Goal: Task Accomplishment & Management: Complete application form

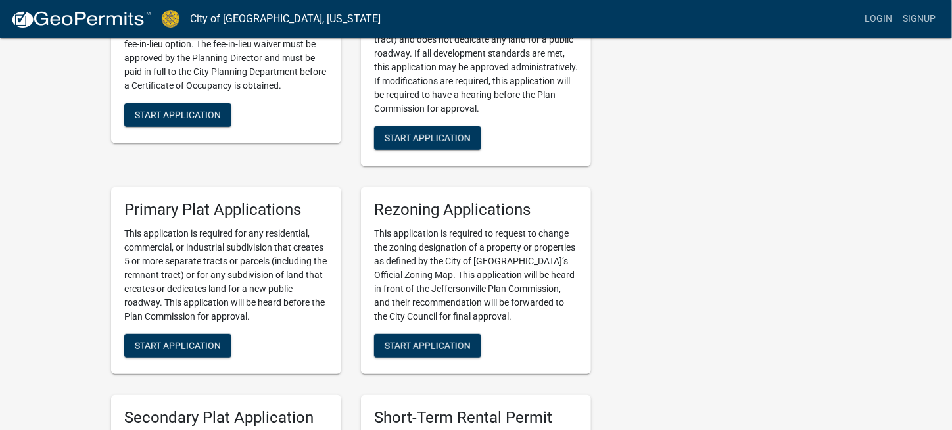
scroll to position [1674, 0]
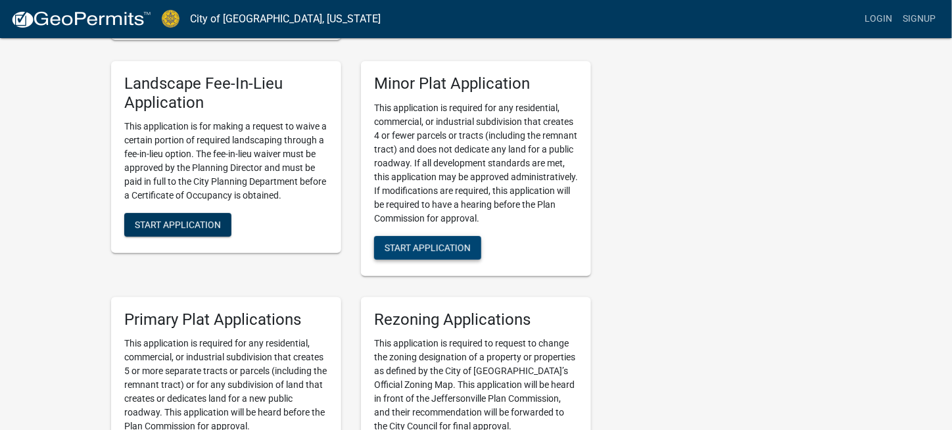
click at [399, 242] on span "Start Application" at bounding box center [428, 247] width 86 height 11
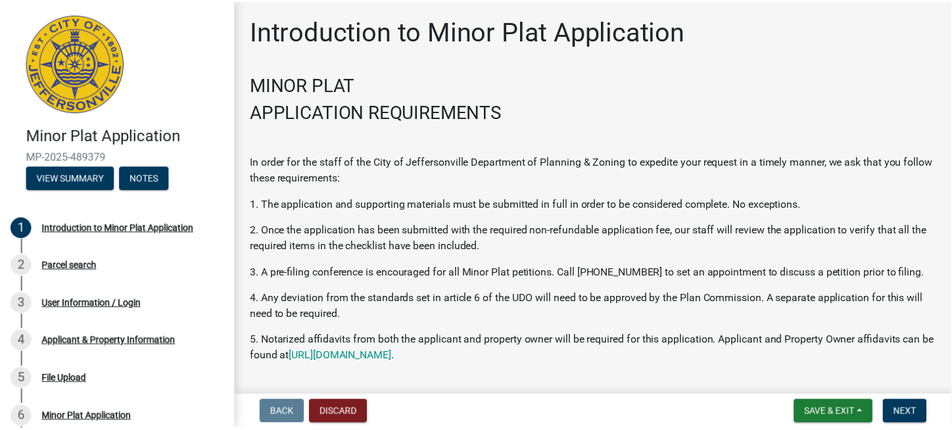
scroll to position [95, 0]
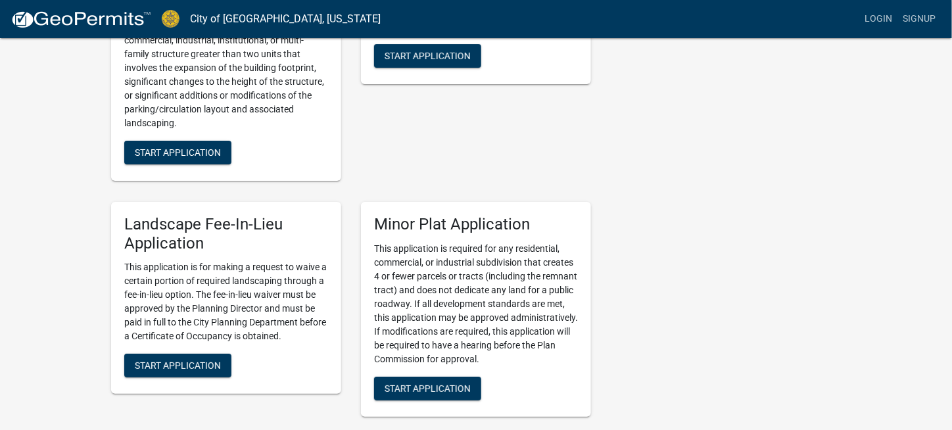
scroll to position [1644, 0]
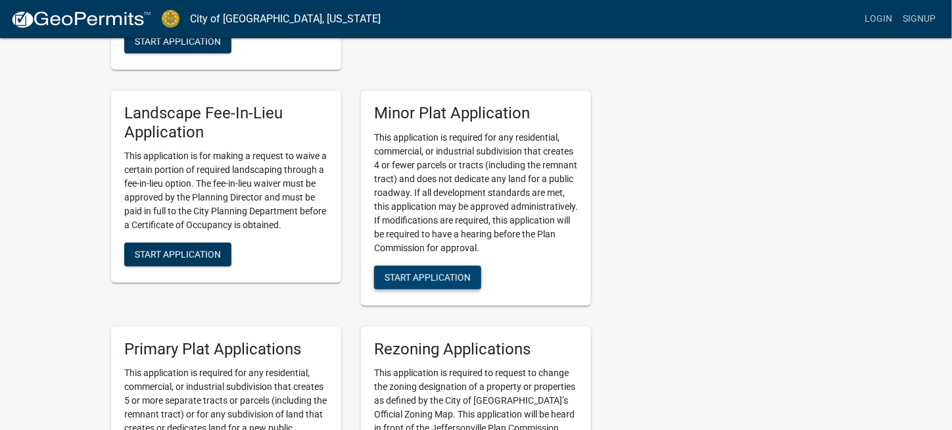
click at [422, 272] on span "Start Application" at bounding box center [428, 277] width 86 height 11
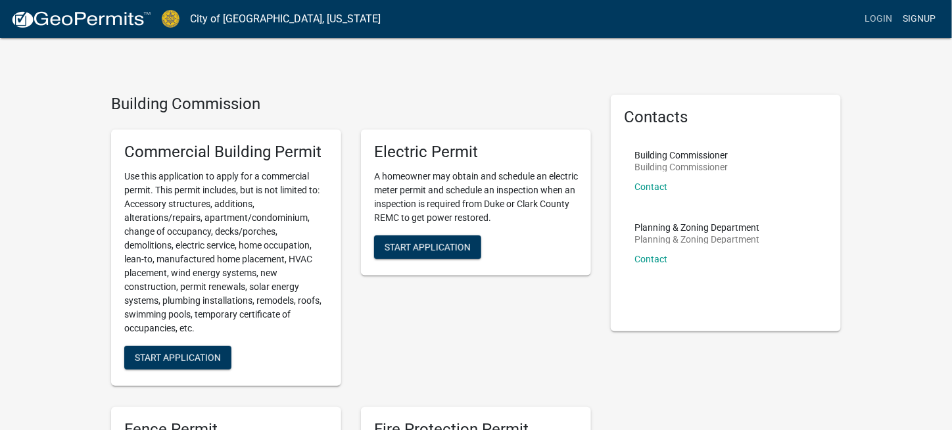
click at [924, 19] on link "Signup" at bounding box center [920, 19] width 43 height 25
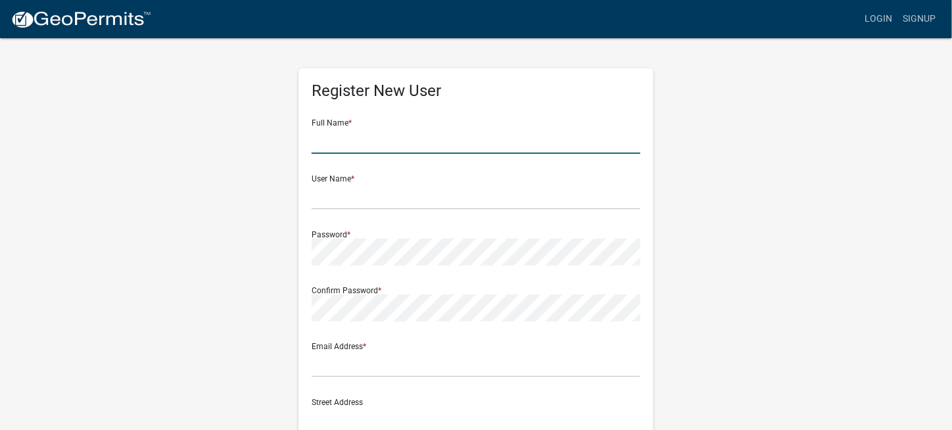
drag, startPoint x: 457, startPoint y: 139, endPoint x: 513, endPoint y: 152, distance: 57.3
click at [457, 139] on input "text" at bounding box center [476, 140] width 329 height 27
type input "[PERSON_NAME]"
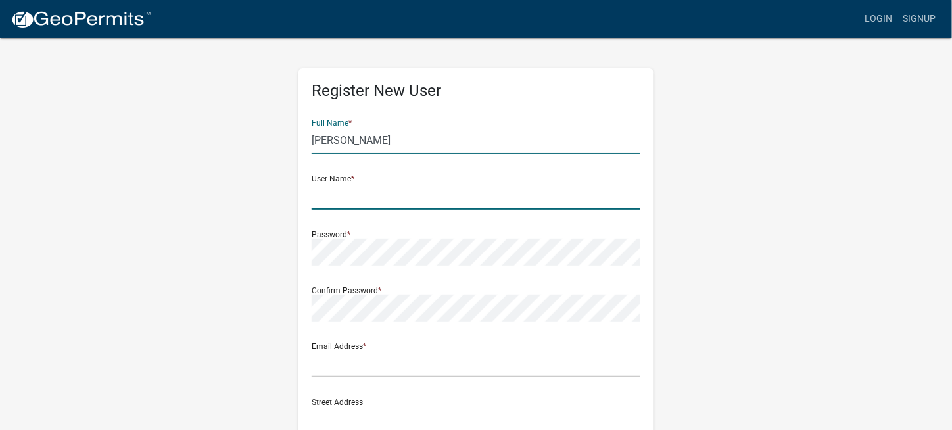
click at [355, 202] on input "text" at bounding box center [476, 196] width 329 height 27
type input "CECInc"
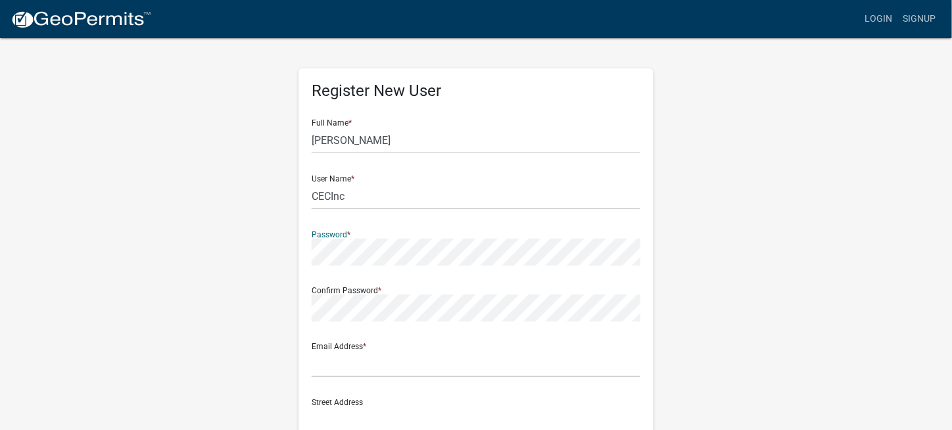
click at [212, 263] on div "Register New User Full Name * [PERSON_NAME] User Name * CECInc Password * Confi…" at bounding box center [476, 389] width 750 height 704
drag, startPoint x: 395, startPoint y: 374, endPoint x: 421, endPoint y: 373, distance: 25.7
click at [395, 374] on input "text" at bounding box center [476, 364] width 329 height 27
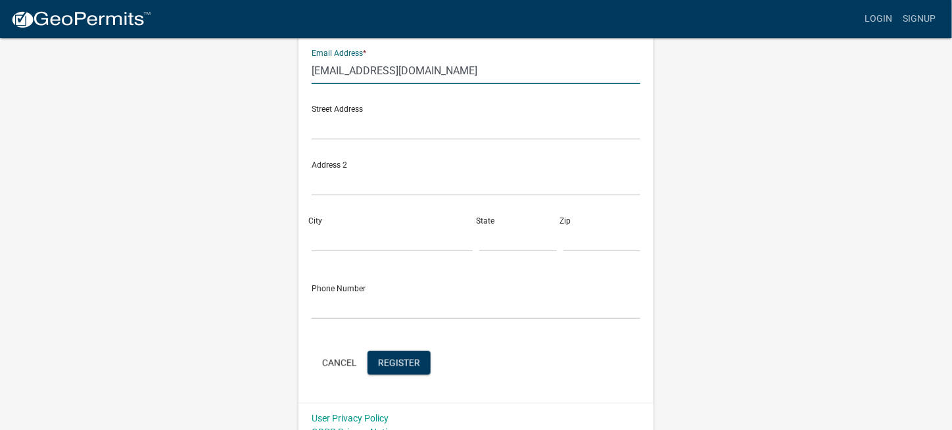
scroll to position [309, 0]
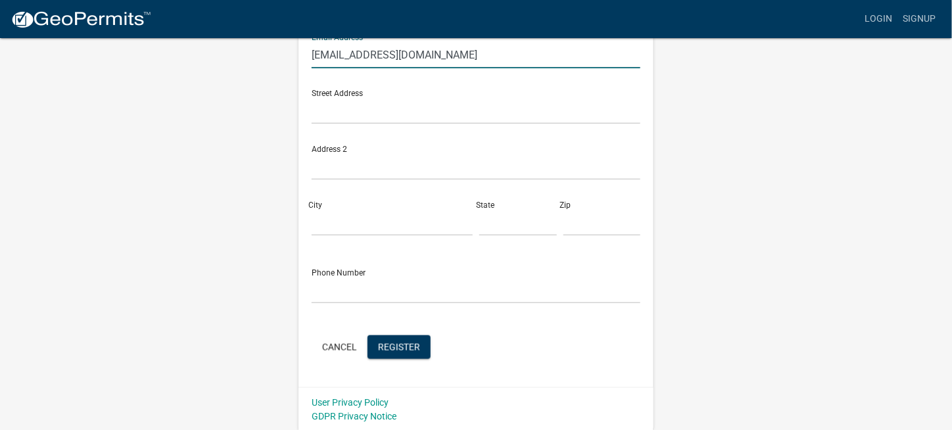
type input "[EMAIL_ADDRESS][DOMAIN_NAME]"
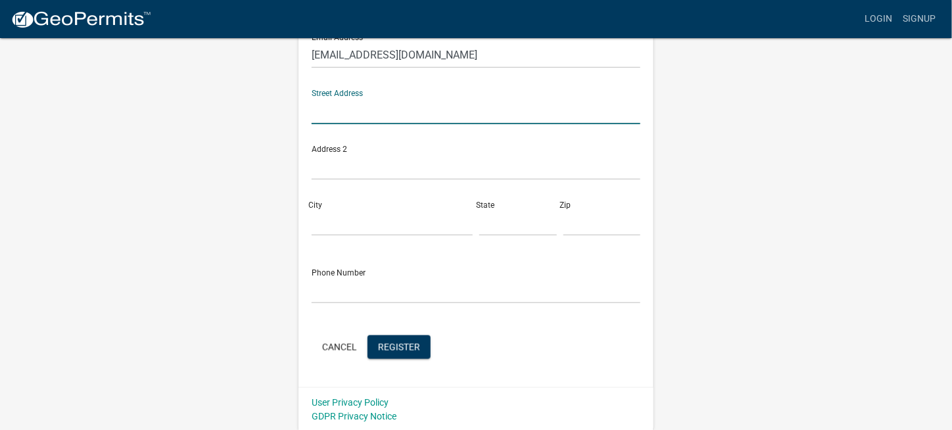
click at [377, 107] on input "text" at bounding box center [476, 110] width 329 height 27
type input "[STREET_ADDRESS]"
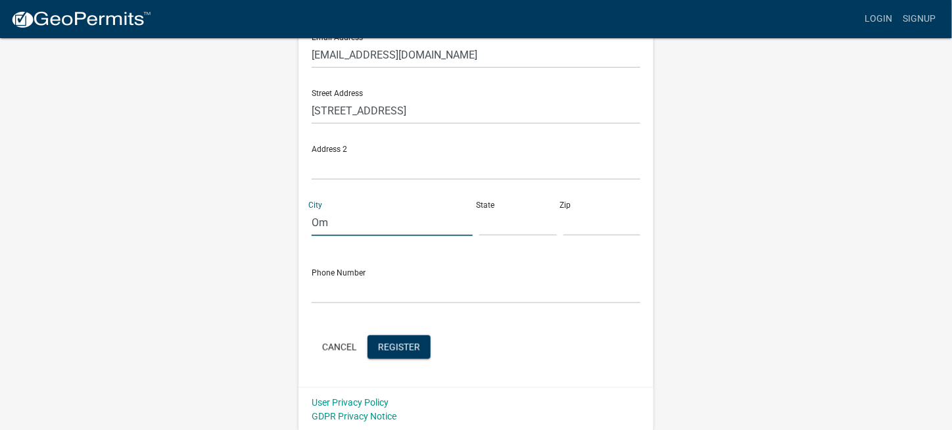
type input "O"
type input "[GEOGRAPHIC_DATA]"
type input "IN"
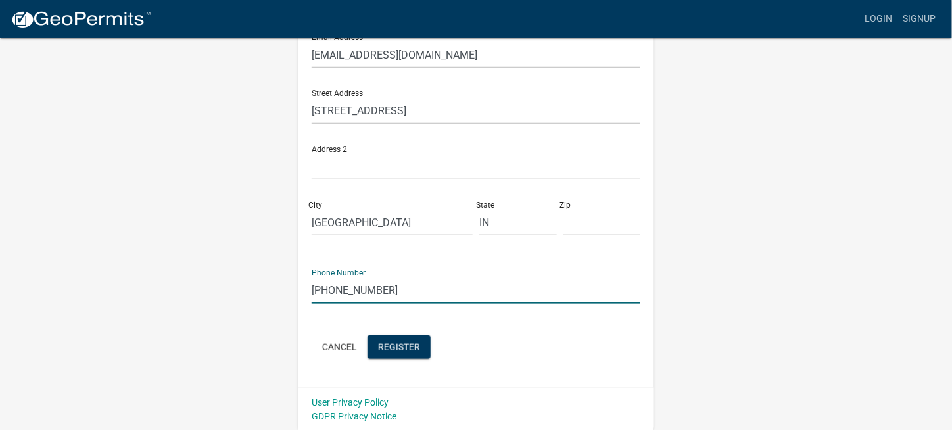
type input "[PHONE_NUMBER]"
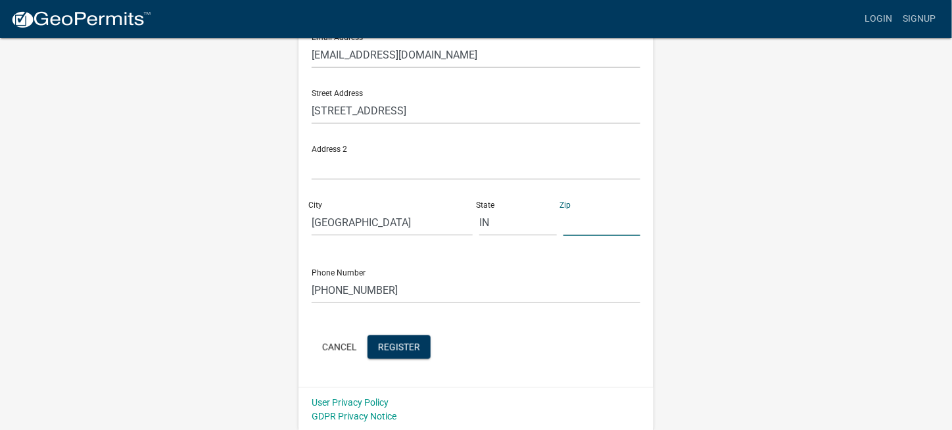
drag, startPoint x: 576, startPoint y: 228, endPoint x: 587, endPoint y: 234, distance: 13.2
click at [576, 228] on input "text" at bounding box center [603, 222] width 78 height 27
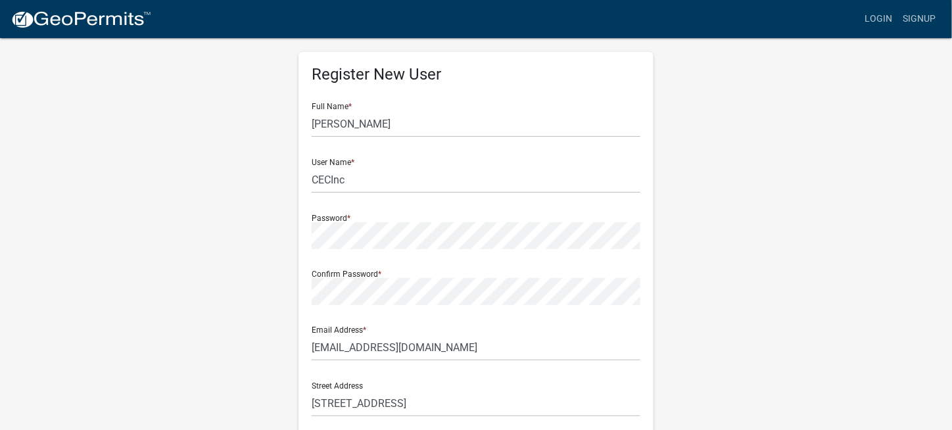
scroll to position [0, 0]
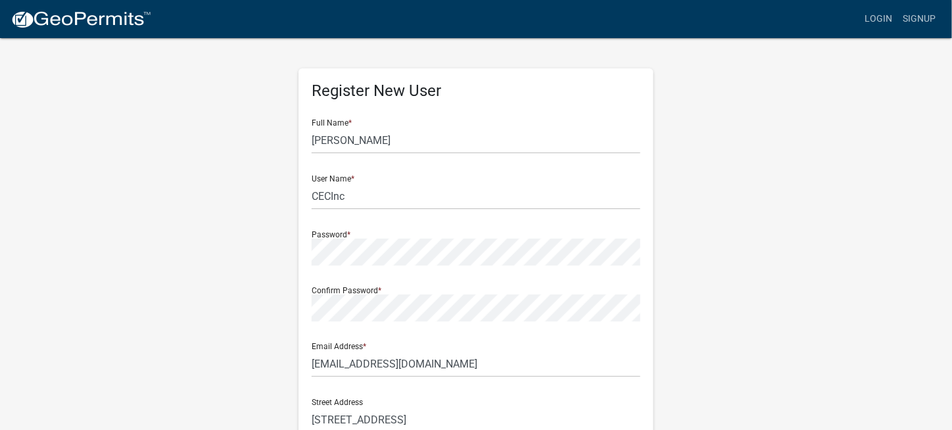
type input "46204"
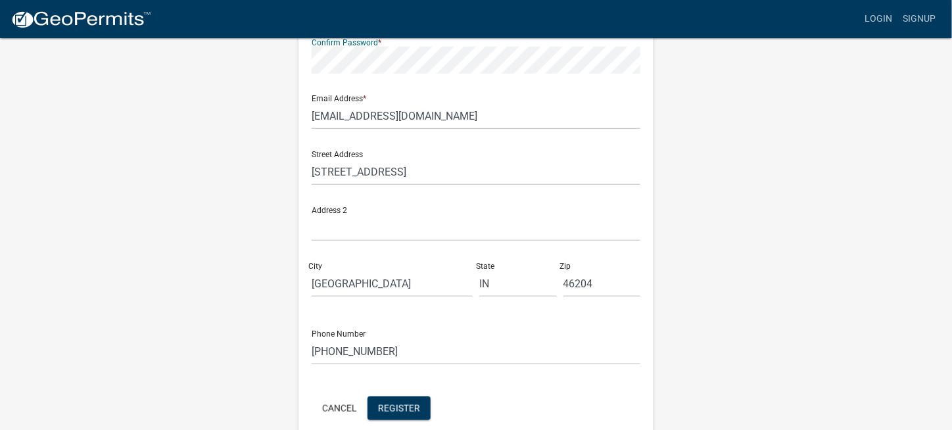
scroll to position [309, 0]
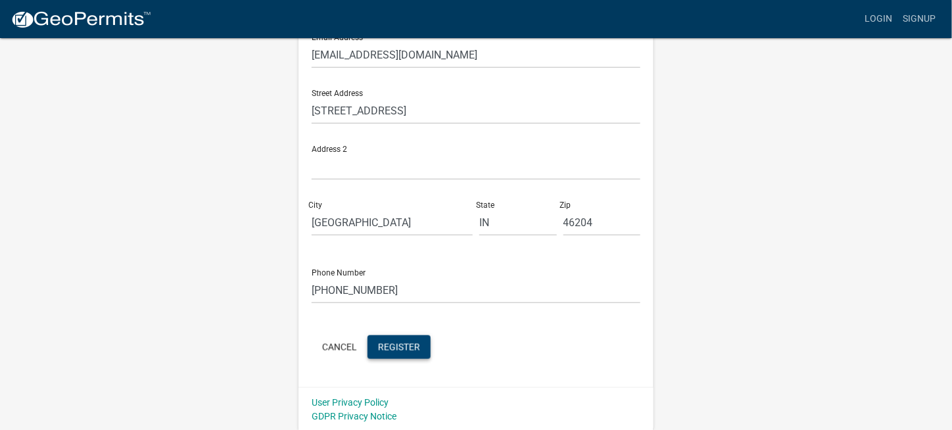
click at [420, 344] on button "Register" at bounding box center [399, 347] width 63 height 24
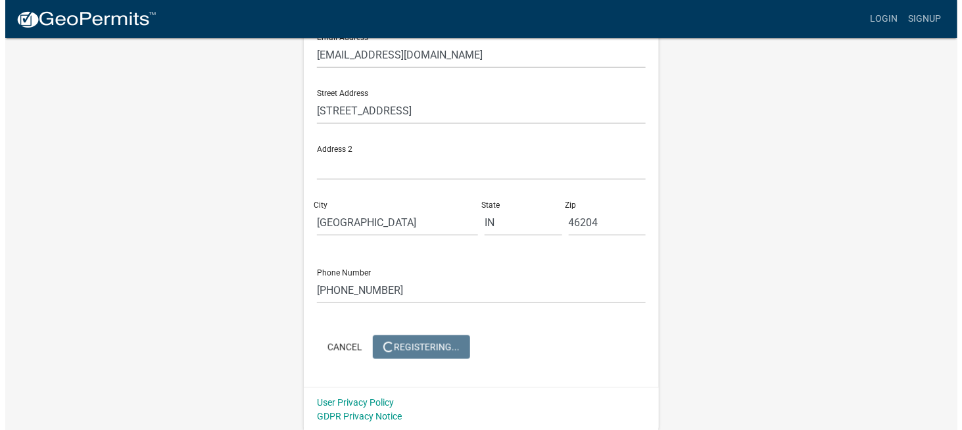
scroll to position [0, 0]
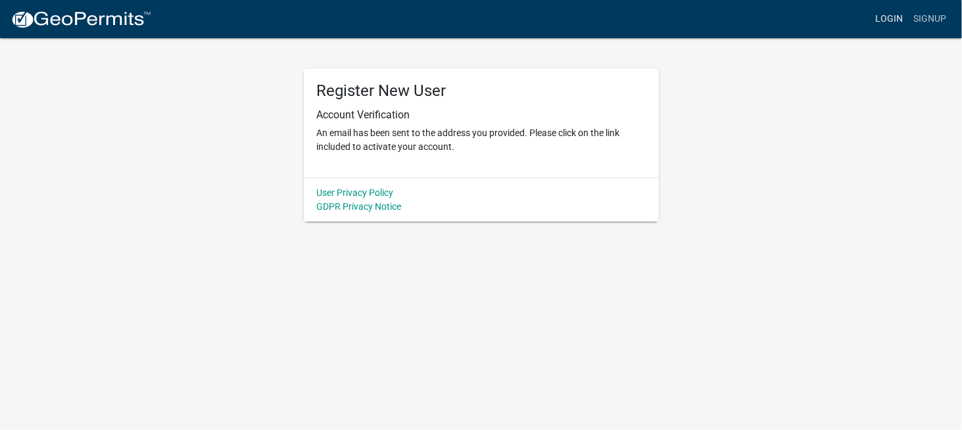
click at [894, 16] on link "Login" at bounding box center [889, 19] width 38 height 25
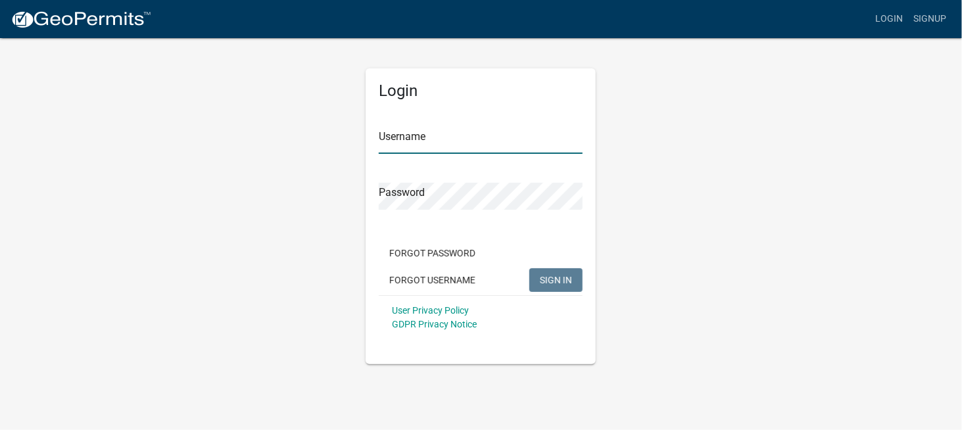
type input "CECInc"
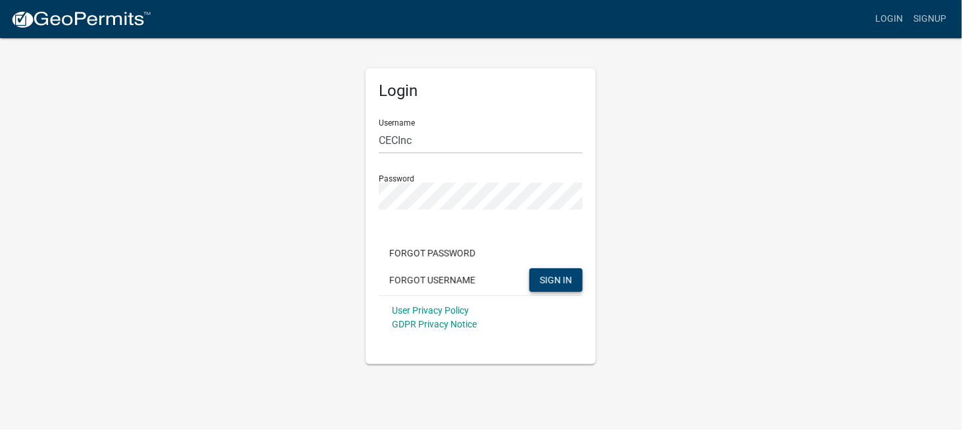
click at [566, 282] on span "SIGN IN" at bounding box center [556, 279] width 32 height 11
